Goal: Obtain resource: Download file/media

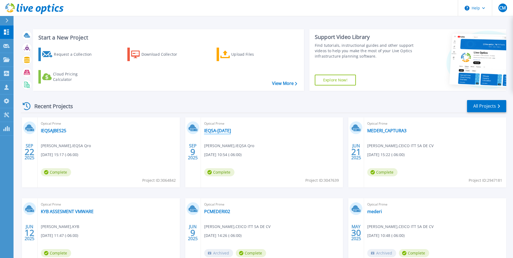
click at [209, 133] on link "IEQSA-[DATE]" at bounding box center [217, 130] width 27 height 5
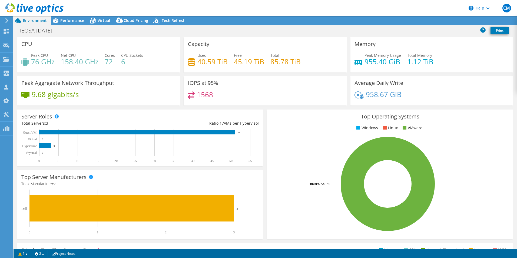
select select "USD"
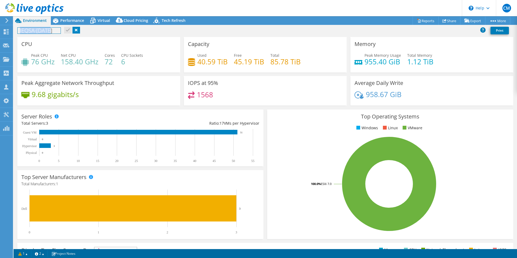
drag, startPoint x: 55, startPoint y: 33, endPoint x: 20, endPoint y: 31, distance: 35.2
click at [20, 31] on h1 "IEQSA-[DATE]" at bounding box center [39, 31] width 43 height 6
copy h1 "IEQSA-[DATE]"
click at [72, 19] on span "Performance" at bounding box center [72, 20] width 24 height 5
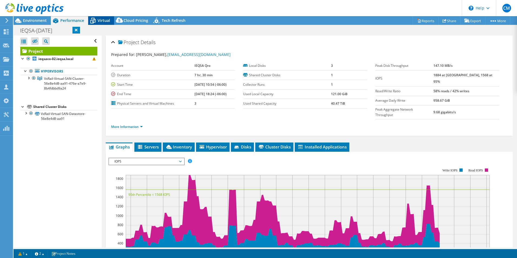
click at [101, 23] on div "Virtual" at bounding box center [101, 20] width 26 height 9
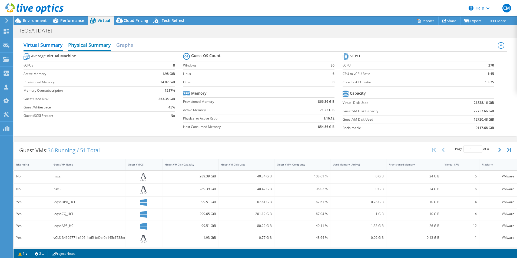
click at [99, 43] on h2 "Physical Summary" at bounding box center [89, 45] width 43 height 12
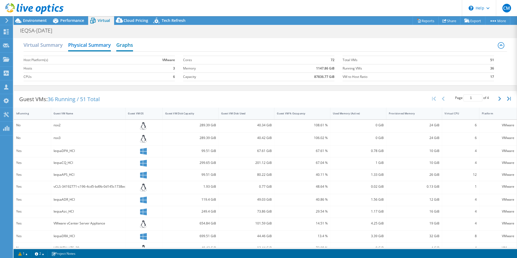
click at [126, 44] on h2 "Graphs" at bounding box center [124, 45] width 17 height 12
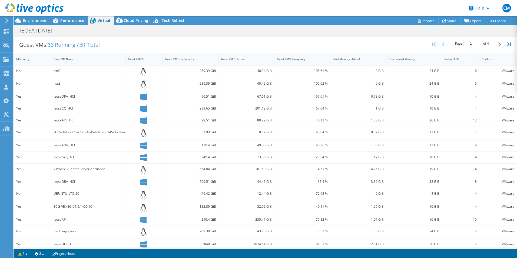
scroll to position [153, 0]
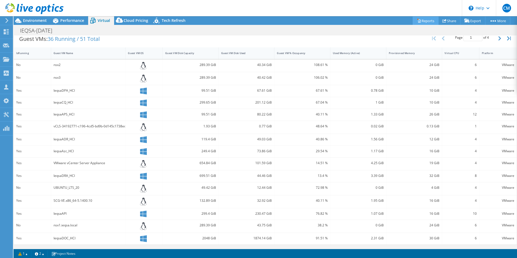
click at [422, 18] on link "Reports" at bounding box center [426, 20] width 26 height 8
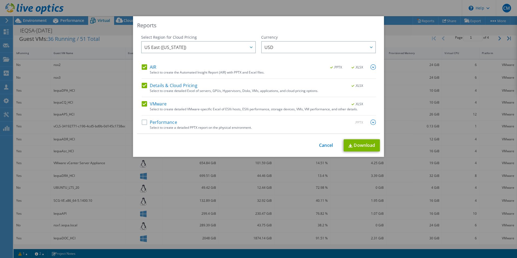
click at [154, 86] on label "Details & Cloud Pricing" at bounding box center [170, 85] width 56 height 5
click at [0, 0] on input "Details & Cloud Pricing" at bounding box center [0, 0] width 0 height 0
click at [161, 108] on div "Select to create detailed VMware-specific Excel of ESXi hosts, ESXi performance…" at bounding box center [263, 109] width 226 height 4
click at [189, 65] on div "AIR .PPTX .XLSX" at bounding box center [259, 67] width 234 height 6
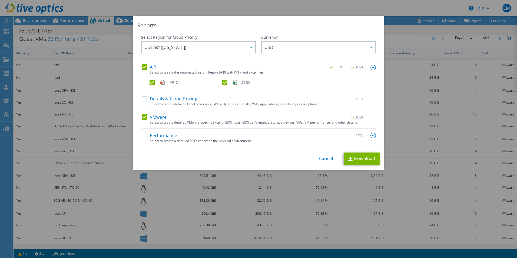
click at [145, 64] on div "Select Region for Cloud Pricing Asia Pacific ([GEOGRAPHIC_DATA]) [GEOGRAPHIC_DA…" at bounding box center [198, 50] width 115 height 30
click at [142, 69] on label "AIR" at bounding box center [149, 66] width 15 height 5
click at [0, 0] on input "AIR" at bounding box center [0, 0] width 0 height 0
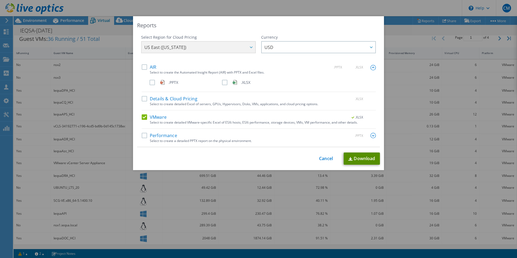
click at [356, 158] on link "Download" at bounding box center [362, 158] width 36 height 12
drag, startPoint x: 327, startPoint y: 160, endPoint x: 236, endPoint y: 105, distance: 106.3
click at [327, 160] on link "Cancel" at bounding box center [326, 158] width 14 height 5
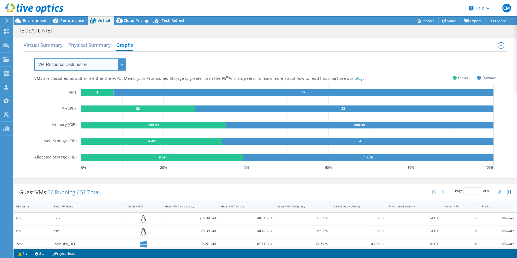
click at [111, 62] on select "VM Resource Distribution Provisioning Contrast Over Provisioning" at bounding box center [80, 64] width 92 height 12
select select "Over Provisioning"
click at [34, 58] on select "VM Resource Distribution Provisioning Contrast Over Provisioning" at bounding box center [80, 64] width 92 height 12
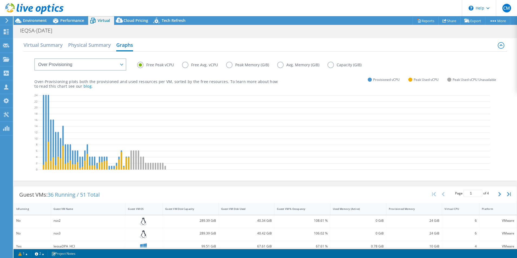
click at [189, 62] on label "Free Avg. vCPU" at bounding box center [204, 65] width 44 height 6
click at [0, 0] on input "Free Avg. vCPU" at bounding box center [0, 0] width 0 height 0
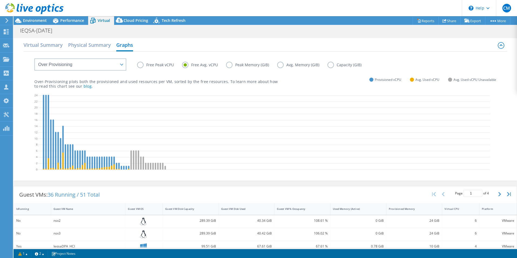
click at [186, 64] on label "Free Avg. vCPU" at bounding box center [204, 65] width 44 height 6
click at [0, 0] on input "Free Avg. vCPU" at bounding box center [0, 0] width 0 height 0
click at [233, 64] on label "Peak Memory (GiB)" at bounding box center [251, 65] width 51 height 6
click at [0, 0] on input "Peak Memory (GiB)" at bounding box center [0, 0] width 0 height 0
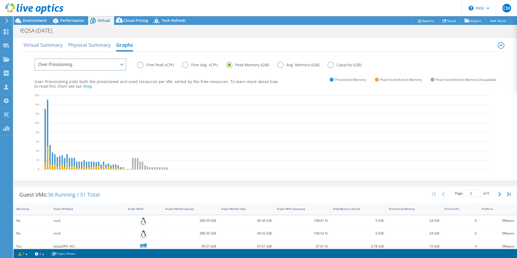
click at [279, 65] on label "Avg. Memory (GiB)" at bounding box center [302, 65] width 50 height 6
click at [0, 0] on input "Avg. Memory (GiB)" at bounding box center [0, 0] width 0 height 0
click at [331, 66] on label "Capacity (GiB)" at bounding box center [348, 65] width 42 height 6
click at [0, 0] on input "Capacity (GiB)" at bounding box center [0, 0] width 0 height 0
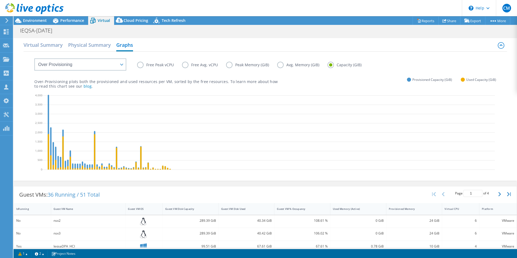
click at [143, 63] on label "Free Peak vCPU" at bounding box center [159, 65] width 45 height 6
click at [0, 0] on input "Free Peak vCPU" at bounding box center [0, 0] width 0 height 0
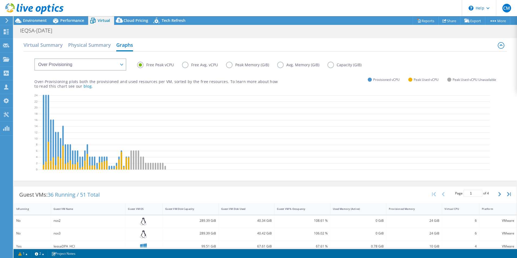
click at [236, 66] on label "Peak Memory (GiB)" at bounding box center [251, 65] width 51 height 6
click at [0, 0] on input "Peak Memory (GiB)" at bounding box center [0, 0] width 0 height 0
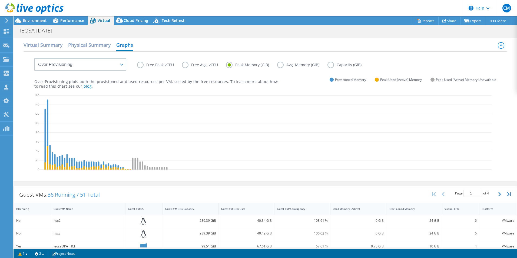
click at [281, 65] on label "Avg. Memory (GiB)" at bounding box center [302, 65] width 50 height 6
click at [0, 0] on input "Avg. Memory (GiB)" at bounding box center [0, 0] width 0 height 0
click at [143, 65] on label "Free Peak vCPU" at bounding box center [159, 65] width 45 height 6
click at [0, 0] on input "Free Peak vCPU" at bounding box center [0, 0] width 0 height 0
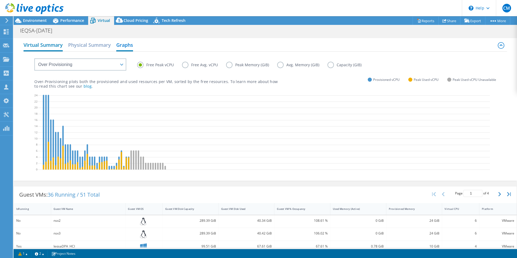
click at [48, 48] on h2 "Virtual Summary" at bounding box center [43, 45] width 39 height 12
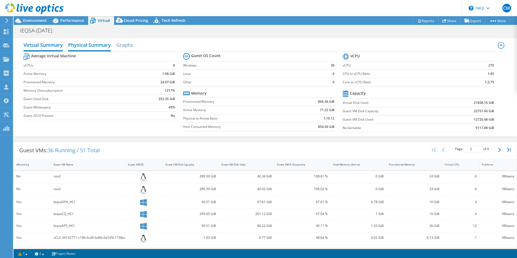
click at [87, 44] on h2 "Physical Summary" at bounding box center [89, 45] width 43 height 12
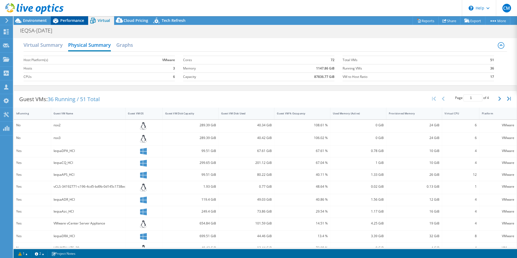
click at [63, 23] on div "Performance" at bounding box center [69, 20] width 37 height 9
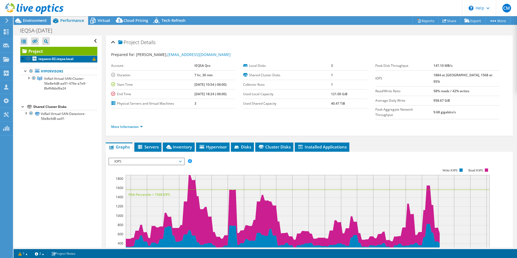
click at [70, 60] on b "ieqsavx-02.ieqsa.local" at bounding box center [55, 58] width 35 height 5
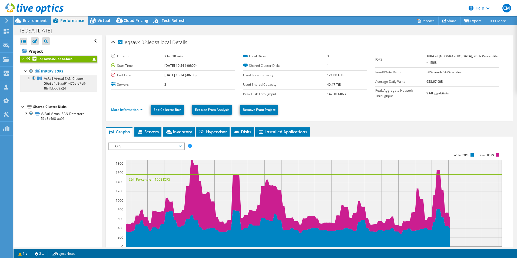
click at [60, 78] on span "VxRail-Virtual-SAN-Cluster-56e8e4d8-aa91-476e-a7e9-8b4fdbbd9a24" at bounding box center [65, 83] width 42 height 14
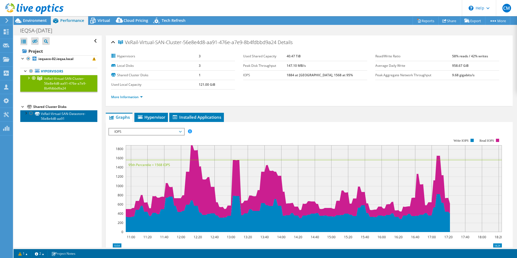
click at [49, 118] on link "VxRail-Virtual-SAN-Datastore-56e8e4d8-aa91" at bounding box center [58, 116] width 77 height 12
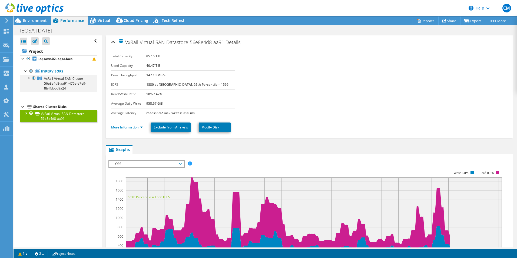
click at [29, 79] on div at bounding box center [28, 77] width 5 height 5
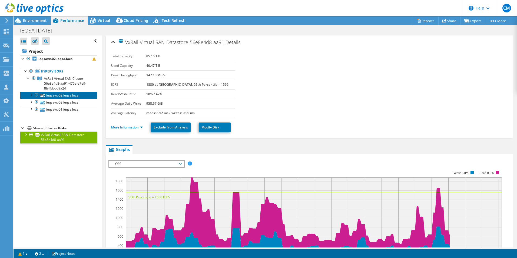
click at [58, 95] on link "ieqsavx-02.ieqsa.local" at bounding box center [58, 95] width 77 height 7
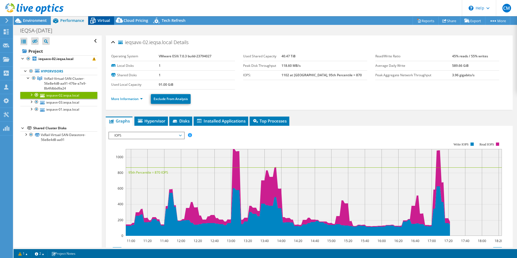
click at [101, 22] on span "Virtual" at bounding box center [104, 20] width 12 height 5
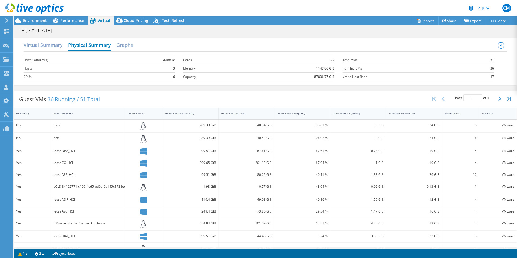
click at [108, 46] on h2 "Physical Summary" at bounding box center [89, 45] width 43 height 12
click at [55, 43] on h2 "Virtual Summary" at bounding box center [43, 45] width 39 height 12
